Goal: Task Accomplishment & Management: Use online tool/utility

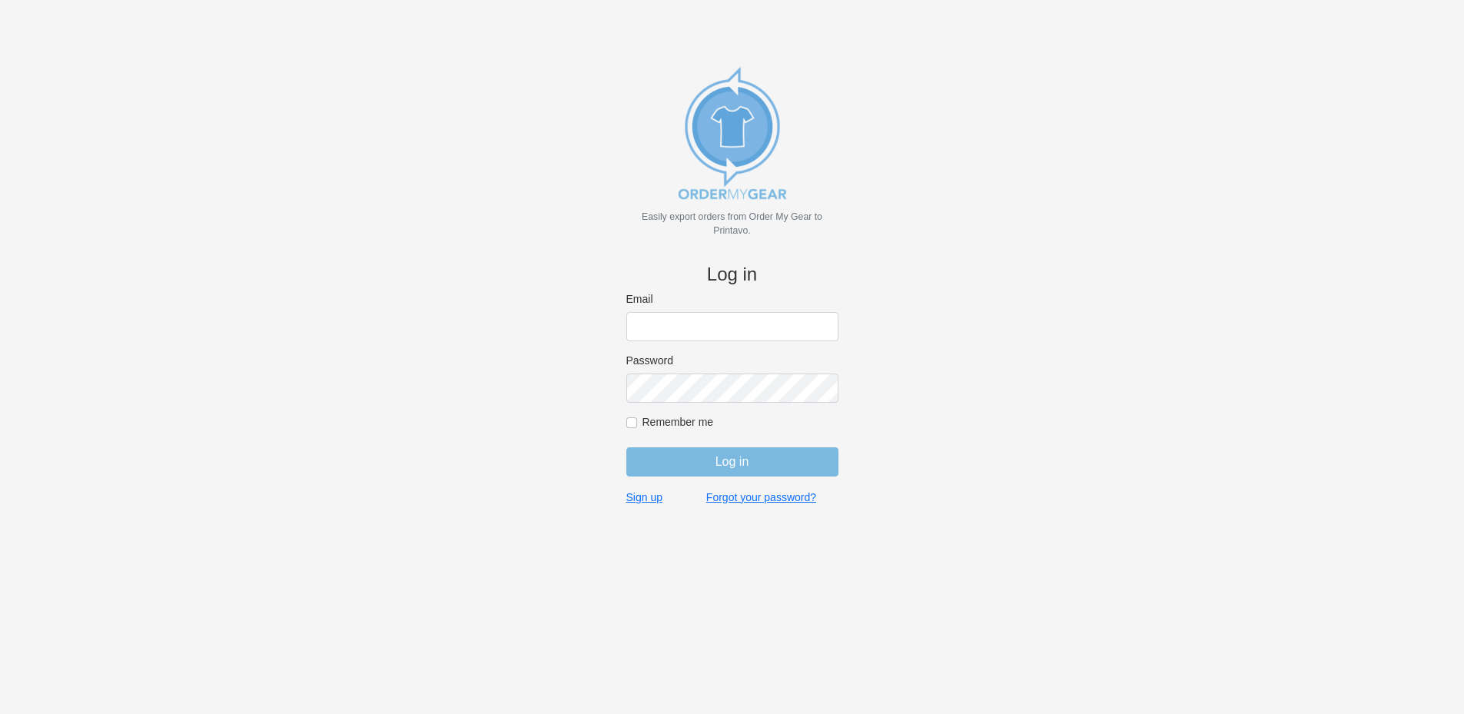
type input "rich@teamgrx.com"
click at [706, 463] on input "Log in" at bounding box center [732, 461] width 212 height 29
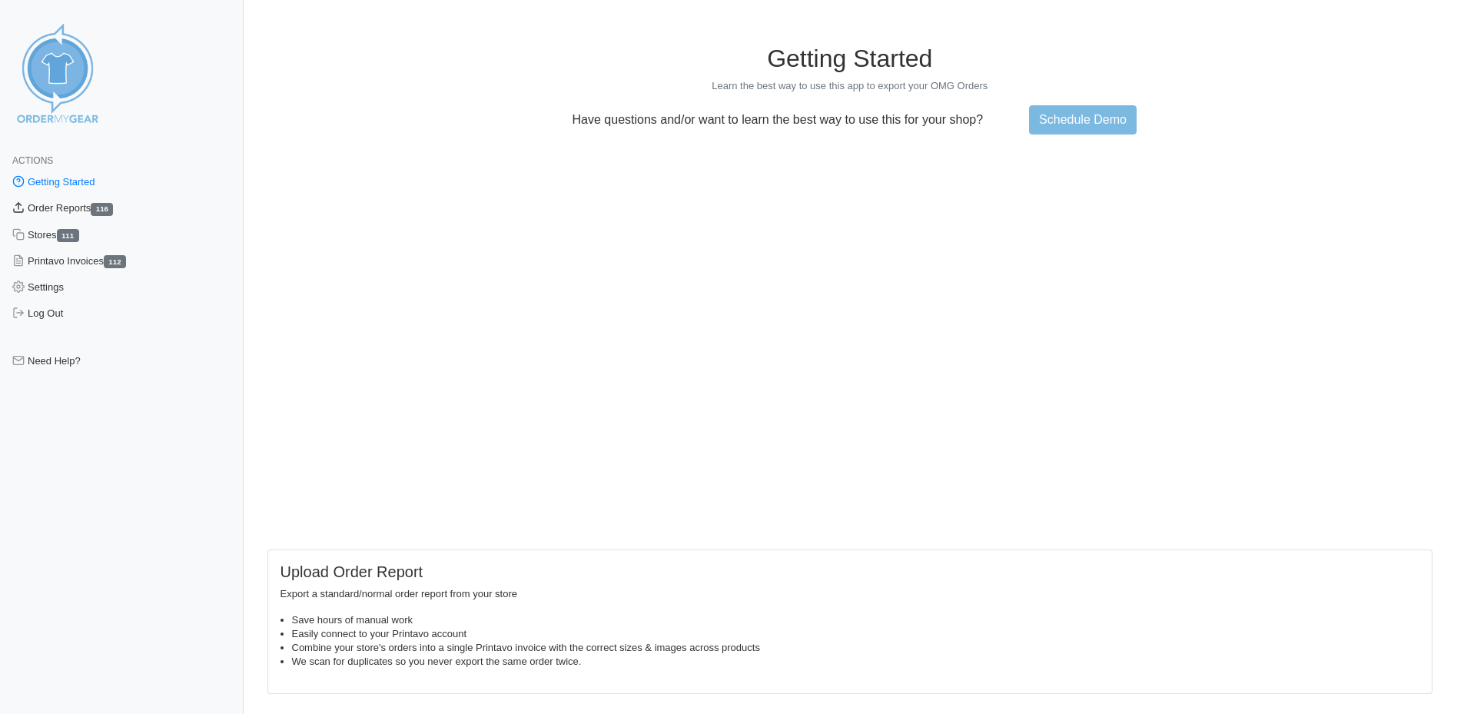
click at [77, 206] on link "Order Reports 116" at bounding box center [122, 208] width 244 height 26
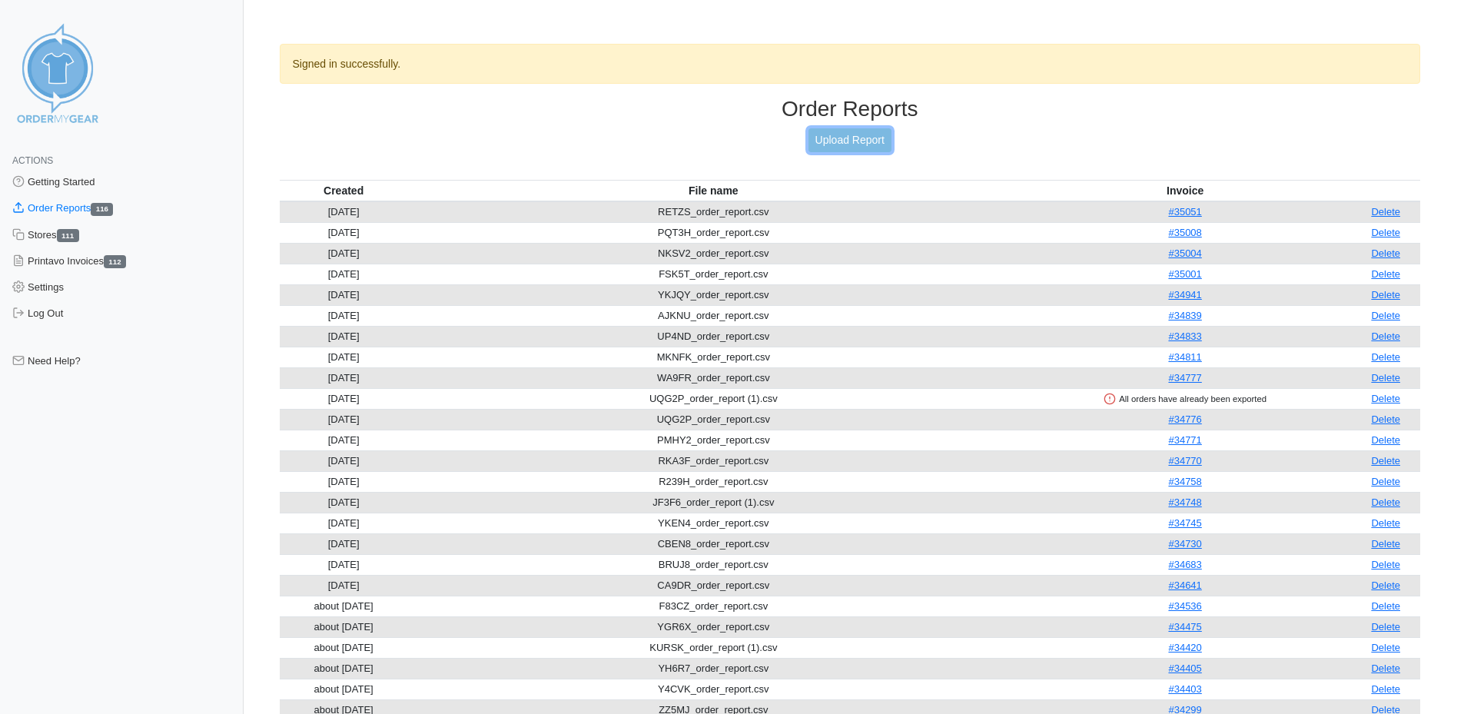
click at [833, 142] on link "Upload Report" at bounding box center [850, 140] width 83 height 24
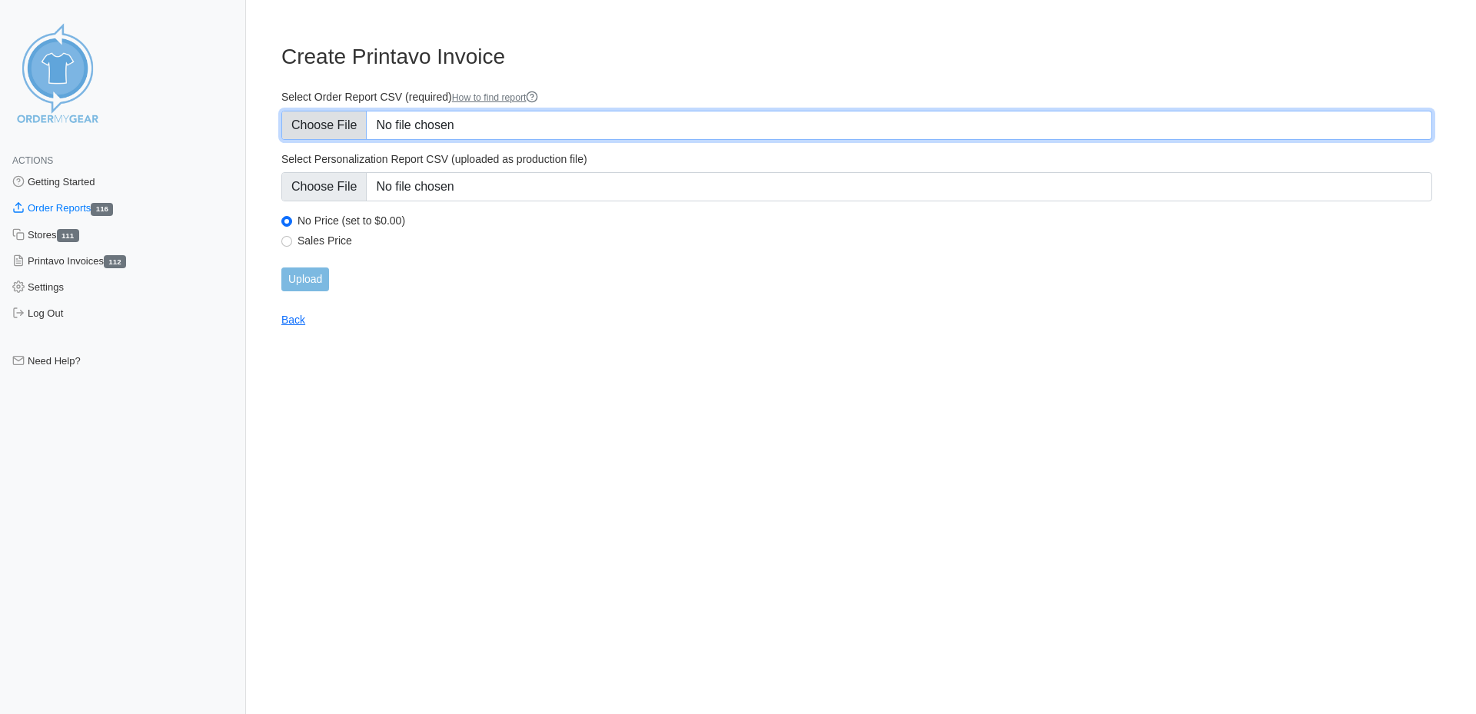
click at [469, 134] on input "Select Order Report CSV (required) How to find report" at bounding box center [856, 125] width 1151 height 29
type input "C:\fakepath\23D6G_order_report.csv"
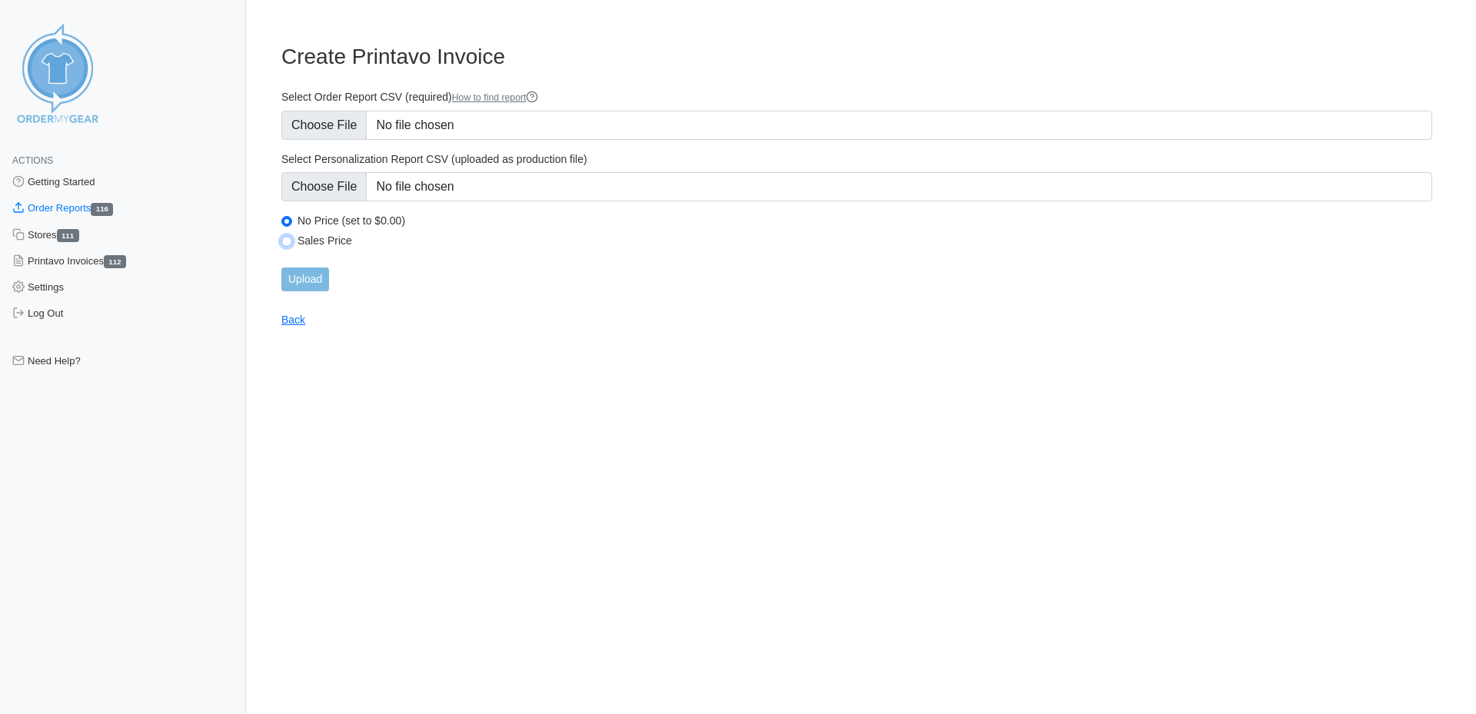
click at [287, 241] on input "Sales Price" at bounding box center [286, 241] width 11 height 11
radio input "true"
click at [300, 278] on input "Upload" at bounding box center [305, 279] width 48 height 24
